Goal: Check status: Check status

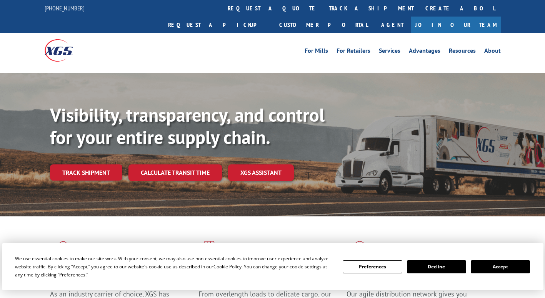
click at [95, 164] on link "Track shipment" at bounding box center [86, 172] width 72 height 16
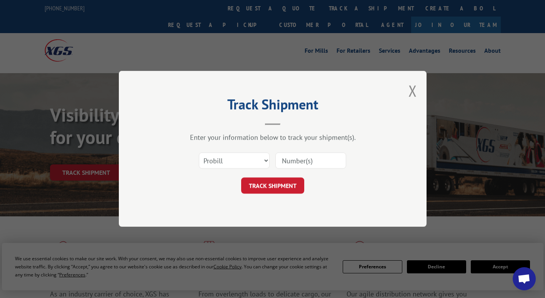
click at [291, 160] on input at bounding box center [311, 161] width 71 height 16
paste input "16229818"
type input "16229818"
click at [280, 185] on button "TRACK SHIPMENT" at bounding box center [272, 186] width 63 height 16
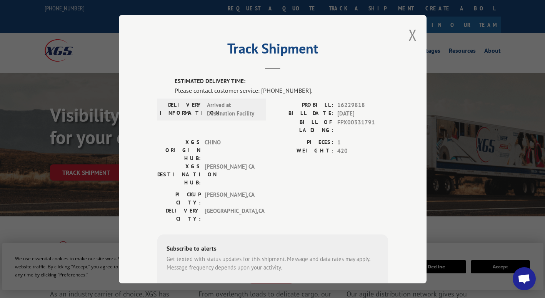
click at [314, 154] on div "PIECES: 1 WEIGHT: 420" at bounding box center [330, 164] width 115 height 52
click at [413, 39] on button "Close modal" at bounding box center [413, 35] width 8 height 20
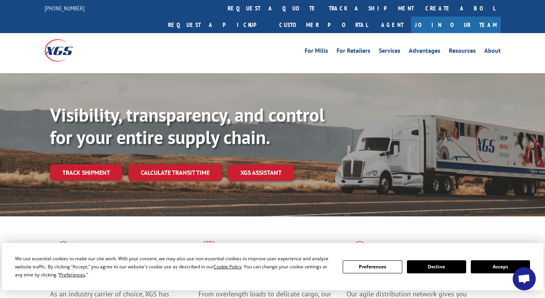
click at [96, 164] on link "Track shipment" at bounding box center [86, 172] width 72 height 16
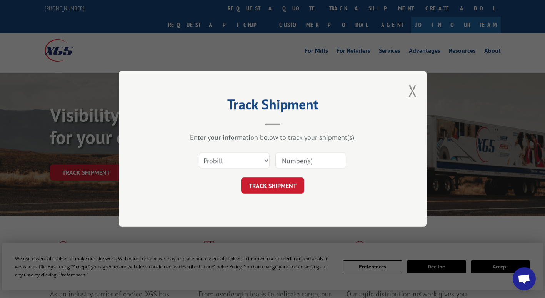
click at [294, 164] on input at bounding box center [311, 161] width 71 height 16
paste input "16566613"
type input "16566613"
click at [282, 186] on button "TRACK SHIPMENT" at bounding box center [272, 186] width 63 height 16
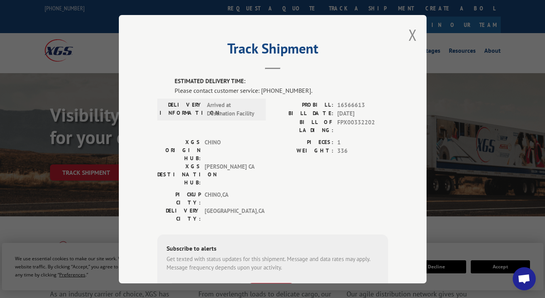
click at [413, 38] on button "Close modal" at bounding box center [413, 35] width 8 height 20
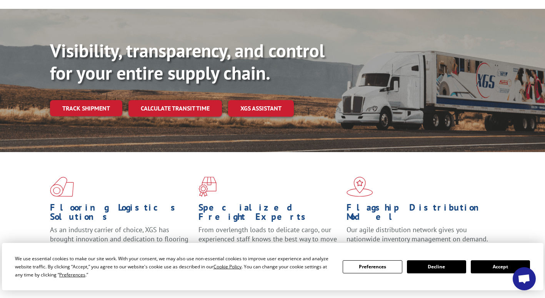
scroll to position [77, 0]
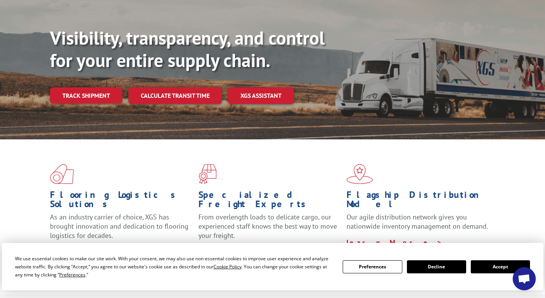
click at [249, 87] on link "XGS ASSISTANT" at bounding box center [261, 95] width 66 height 17
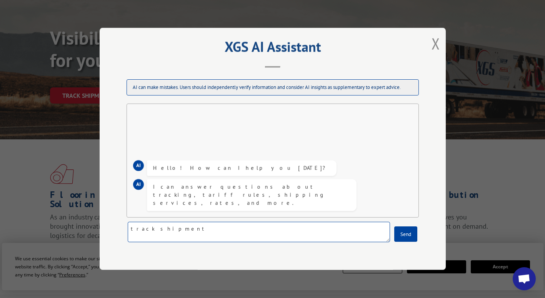
type textarea "track shipment"
click at [405, 235] on button "Send" at bounding box center [406, 234] width 23 height 15
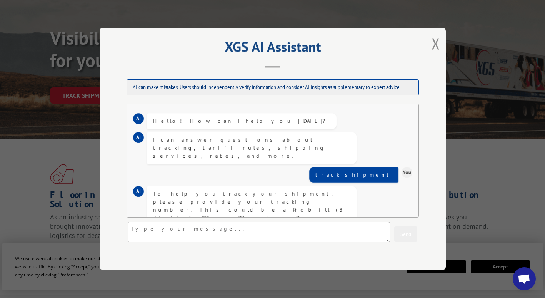
scroll to position [0, 0]
click at [296, 230] on textarea at bounding box center [259, 232] width 263 height 20
paste textarea "16566613"
type textarea "16566613"
click at [377, 171] on div "track shipment" at bounding box center [354, 175] width 77 height 8
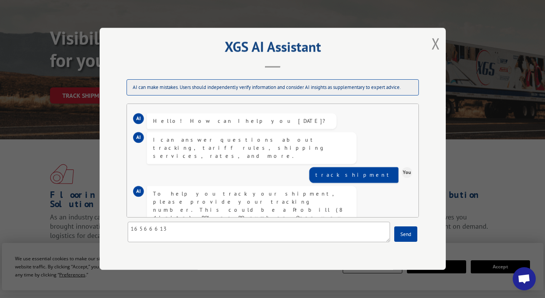
click at [408, 233] on button "Send" at bounding box center [406, 234] width 23 height 15
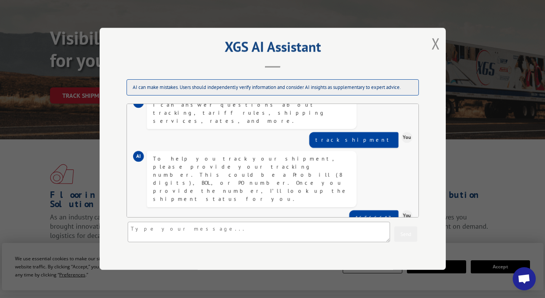
scroll to position [125, 0]
